Goal: Find specific page/section: Find specific page/section

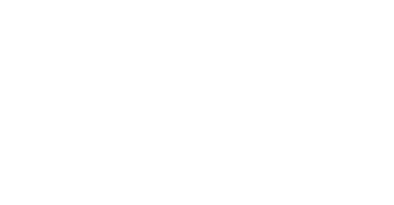
click at [225, 83] on section at bounding box center [197, 102] width 394 height 205
drag, startPoint x: 225, startPoint y: 83, endPoint x: 199, endPoint y: 83, distance: 25.9
click at [199, 83] on section at bounding box center [197, 102] width 394 height 205
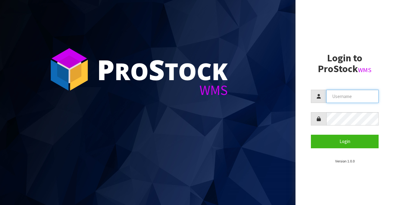
click at [332, 96] on input "text" at bounding box center [352, 96] width 52 height 13
type input "BIGGAME"
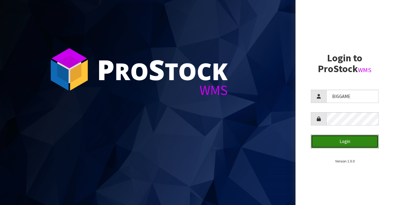
click at [331, 138] on button "Login" at bounding box center [345, 141] width 68 height 13
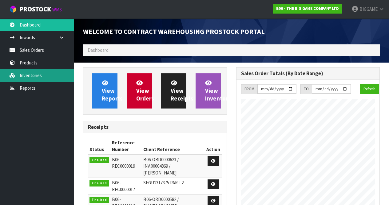
scroll to position [371, 153]
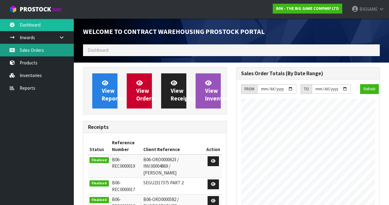
click at [32, 50] on link "Sales Orders" at bounding box center [37, 50] width 74 height 13
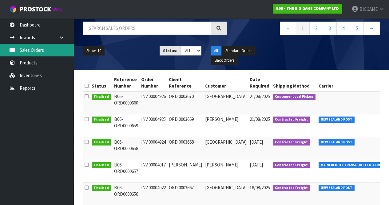
scroll to position [35, 0]
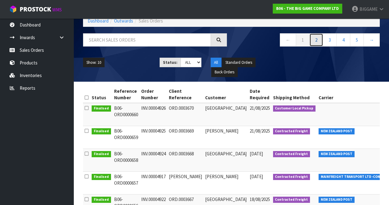
click at [316, 39] on link "2" at bounding box center [317, 39] width 14 height 13
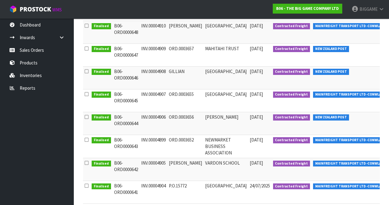
scroll to position [195, 0]
